Goal: Obtain resource: Download file/media

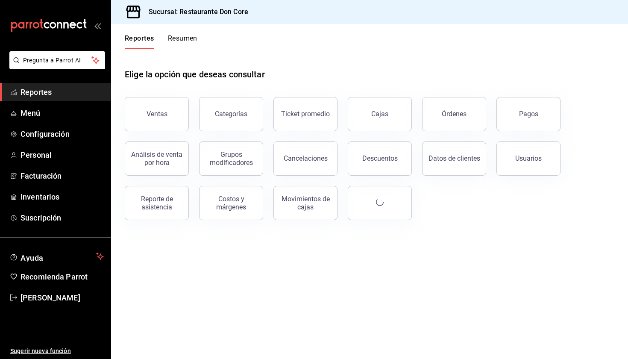
click at [61, 92] on span "Reportes" at bounding box center [61, 92] width 83 height 12
click at [307, 118] on button "Ticket promedio" at bounding box center [305, 114] width 64 height 34
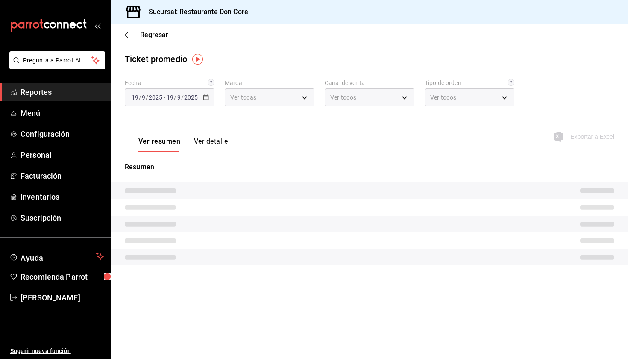
click at [206, 99] on icon "button" at bounding box center [206, 97] width 6 height 6
type input "0510f1b4-e7bb-4c6d-97a2-a87cb83db0db"
type input "PARROT,UBER_EATS,RAPPI,DIDI_FOOD,ONLINE"
type input "38b527f7-411d-4a78-ba4b-e9af93917bd6,78fc7844-0bf5-4a20-89a1-ef6095ff26c4,EXTER…"
click at [206, 98] on icon "button" at bounding box center [206, 97] width 6 height 6
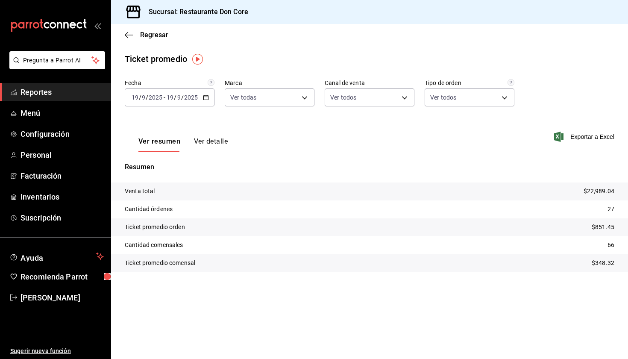
click at [207, 99] on icon "button" at bounding box center [206, 97] width 6 height 6
click at [175, 140] on span "Ayer" at bounding box center [165, 142] width 66 height 9
click at [575, 137] on span "Exportar a Excel" at bounding box center [584, 136] width 58 height 10
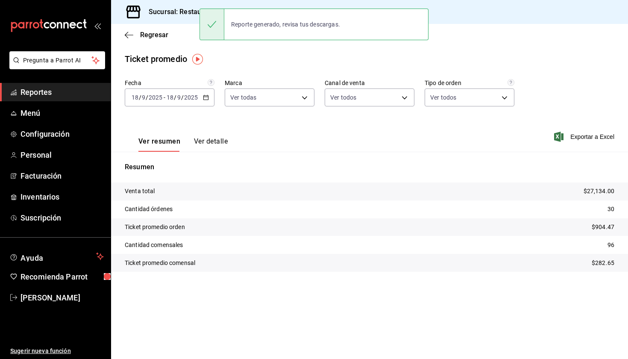
click at [270, 131] on div "Ver resumen Ver detalle Exportar a Excel" at bounding box center [369, 134] width 517 height 35
click at [208, 100] on \(Stroke\) "button" at bounding box center [205, 97] width 5 height 5
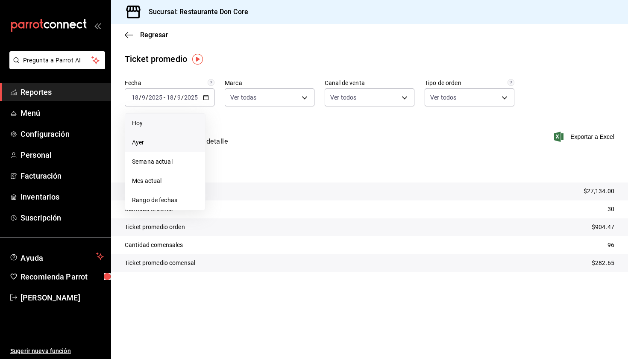
click at [182, 124] on span "Hoy" at bounding box center [165, 123] width 66 height 9
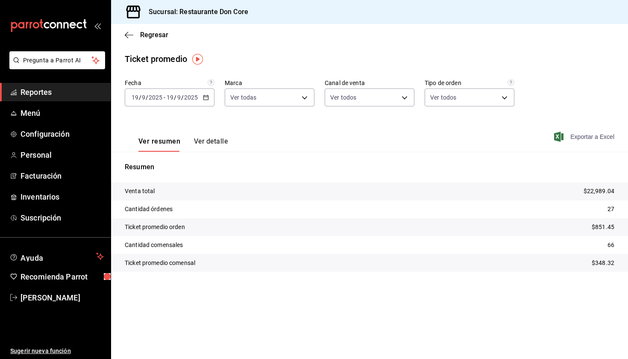
click at [578, 138] on span "Exportar a Excel" at bounding box center [584, 136] width 58 height 10
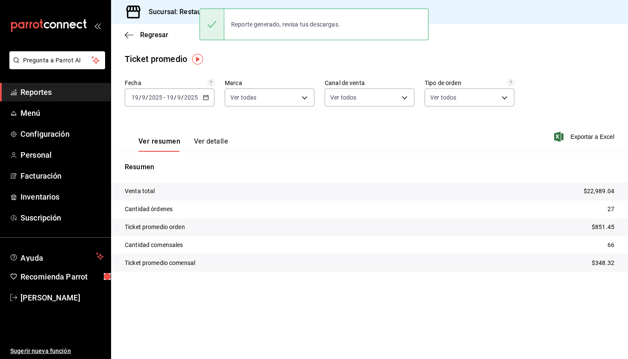
click at [206, 99] on \(Stroke\) "button" at bounding box center [205, 97] width 5 height 5
click at [155, 200] on span "Rango de fechas" at bounding box center [165, 200] width 66 height 9
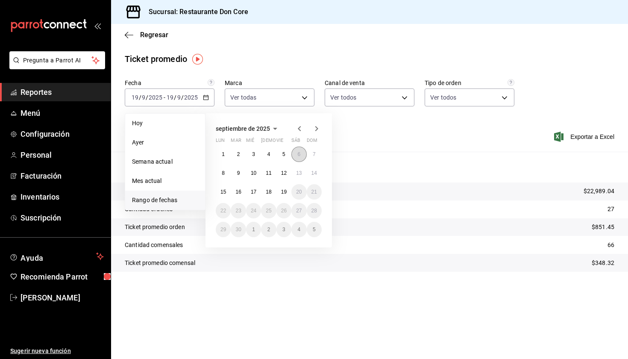
click at [299, 157] on abbr "6" at bounding box center [298, 154] width 3 height 6
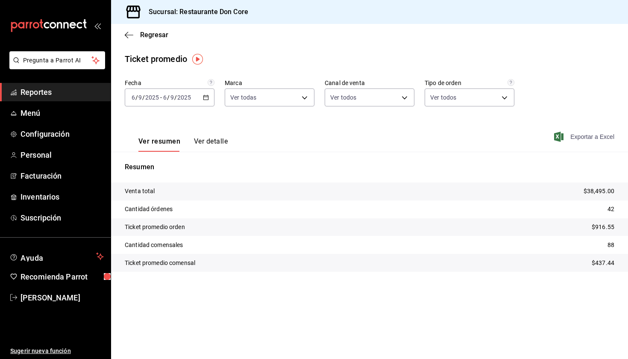
click at [578, 137] on span "Exportar a Excel" at bounding box center [584, 136] width 58 height 10
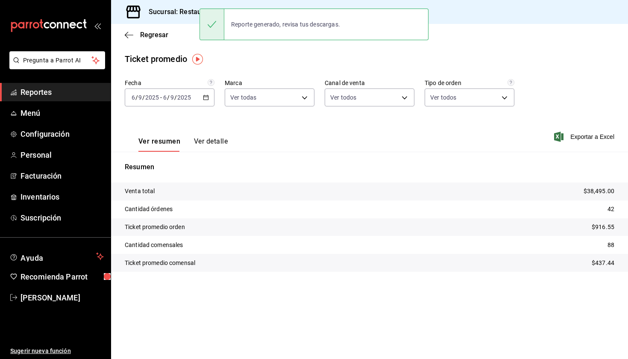
click at [207, 98] on icon "button" at bounding box center [206, 97] width 6 height 6
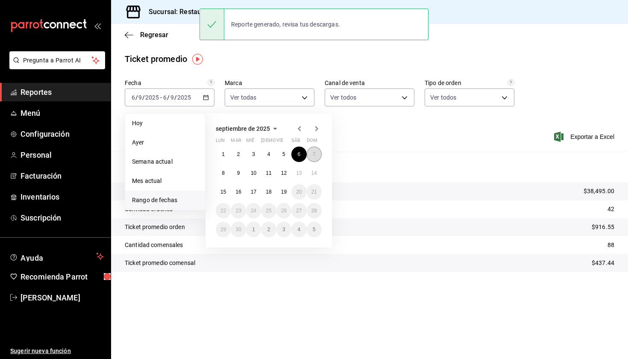
click at [313, 156] on abbr "7" at bounding box center [314, 154] width 3 height 6
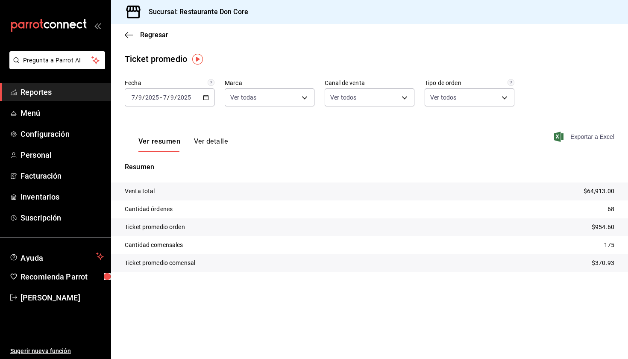
click at [575, 137] on span "Exportar a Excel" at bounding box center [584, 136] width 58 height 10
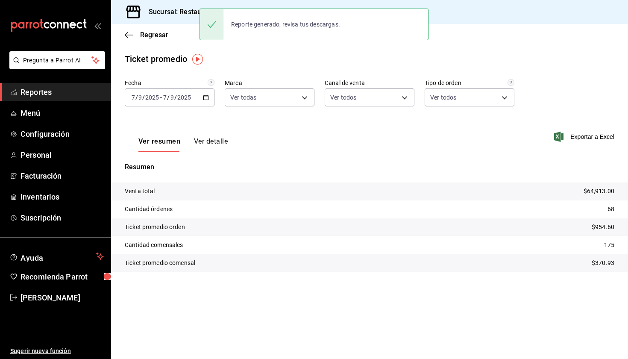
click at [206, 99] on icon "button" at bounding box center [206, 97] width 6 height 6
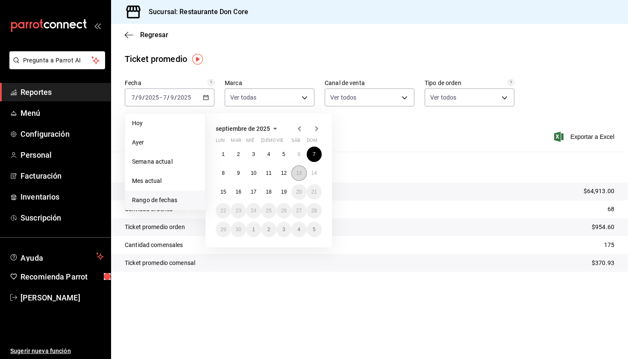
click at [298, 175] on abbr "13" at bounding box center [299, 173] width 6 height 6
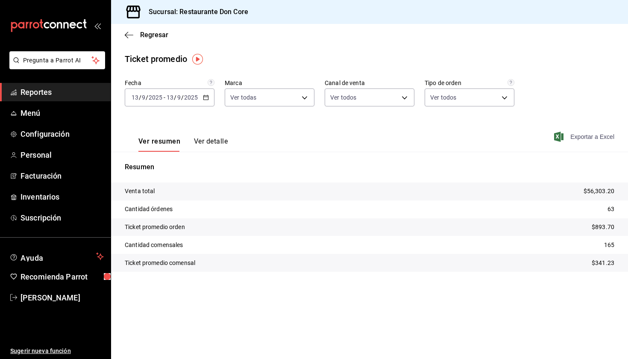
click at [580, 137] on span "Exportar a Excel" at bounding box center [584, 136] width 58 height 10
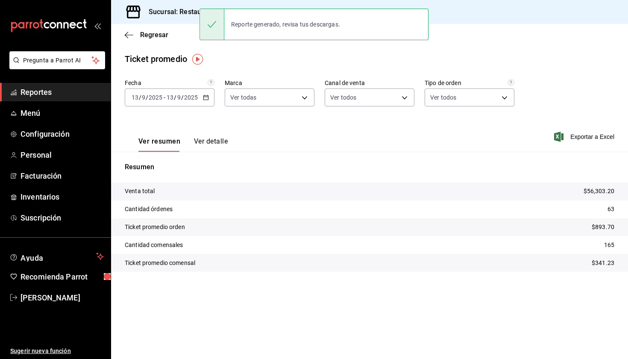
click at [207, 97] on \(Stroke\) "button" at bounding box center [206, 96] width 5 height 0
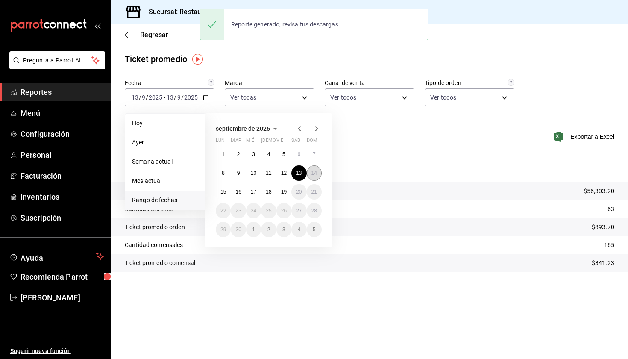
click at [315, 174] on abbr "14" at bounding box center [314, 173] width 6 height 6
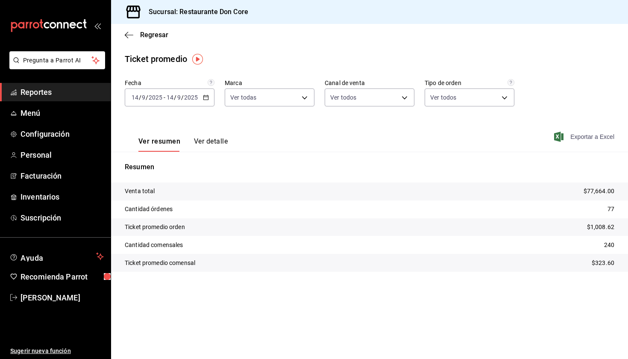
click at [575, 137] on span "Exportar a Excel" at bounding box center [584, 136] width 58 height 10
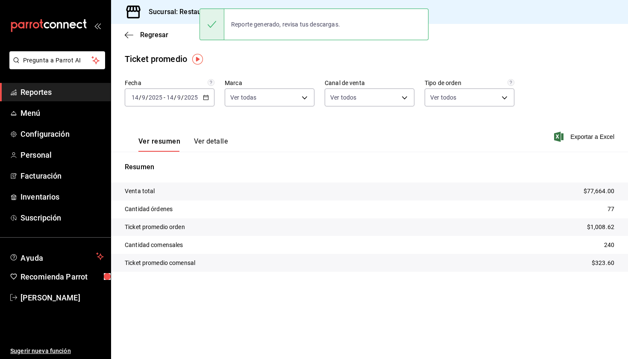
click at [206, 101] on div "[DATE] [DATE] - [DATE] [DATE]" at bounding box center [170, 97] width 90 height 18
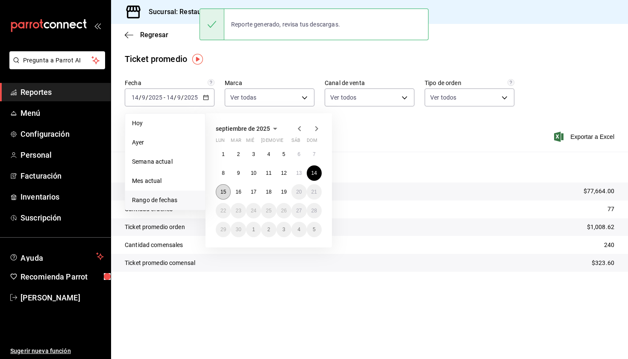
click at [224, 196] on button "15" at bounding box center [223, 191] width 15 height 15
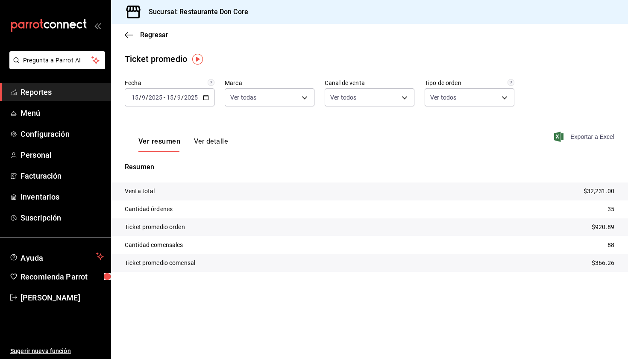
click at [579, 139] on span "Exportar a Excel" at bounding box center [584, 136] width 58 height 10
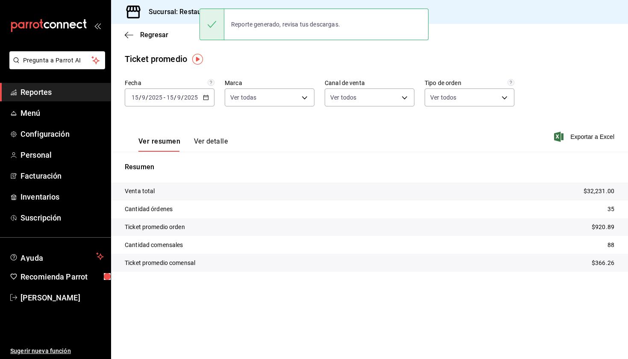
click at [206, 100] on div "[DATE] [DATE] - [DATE] [DATE]" at bounding box center [170, 97] width 90 height 18
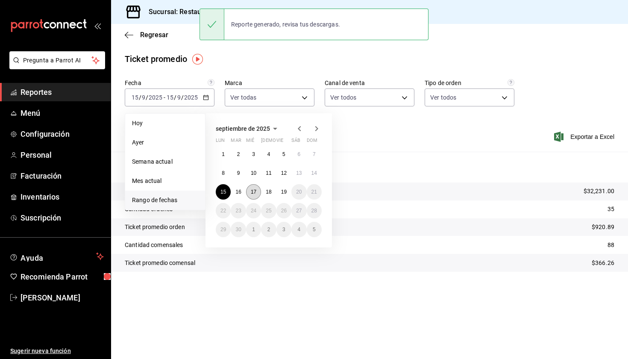
click at [257, 195] on button "17" at bounding box center [253, 191] width 15 height 15
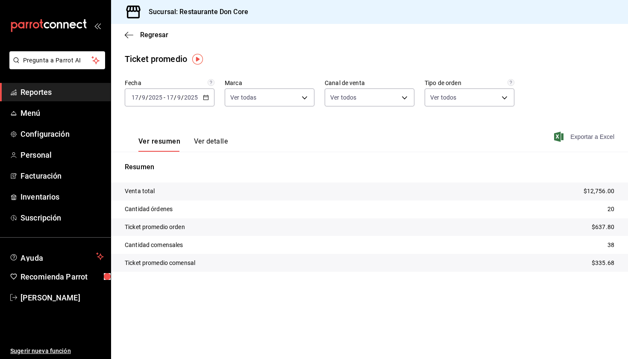
click at [593, 135] on span "Exportar a Excel" at bounding box center [584, 136] width 58 height 10
click at [344, 151] on div "Fecha [DATE] [DATE] - [DATE] [DATE] Marca Ver todas 0510f1b4-e7bb-4c6d-97a2-a87…" at bounding box center [369, 187] width 517 height 216
